Goal: Browse casually: Explore the website without a specific task or goal

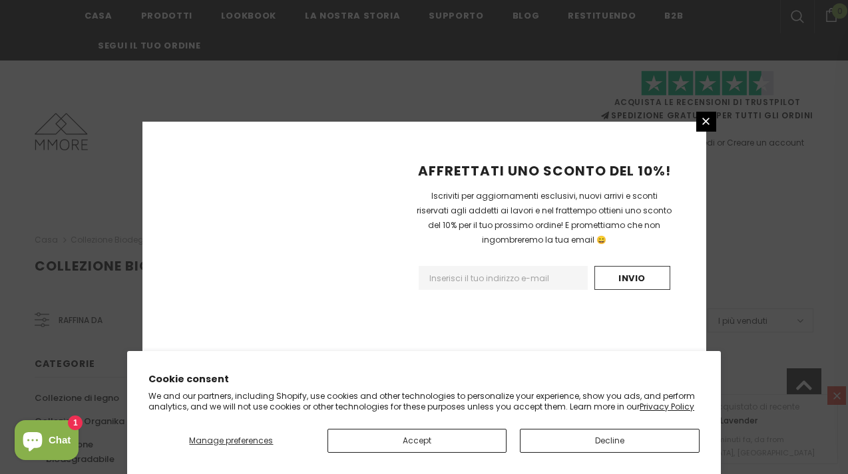
scroll to position [917, 0]
